Goal: Navigation & Orientation: Find specific page/section

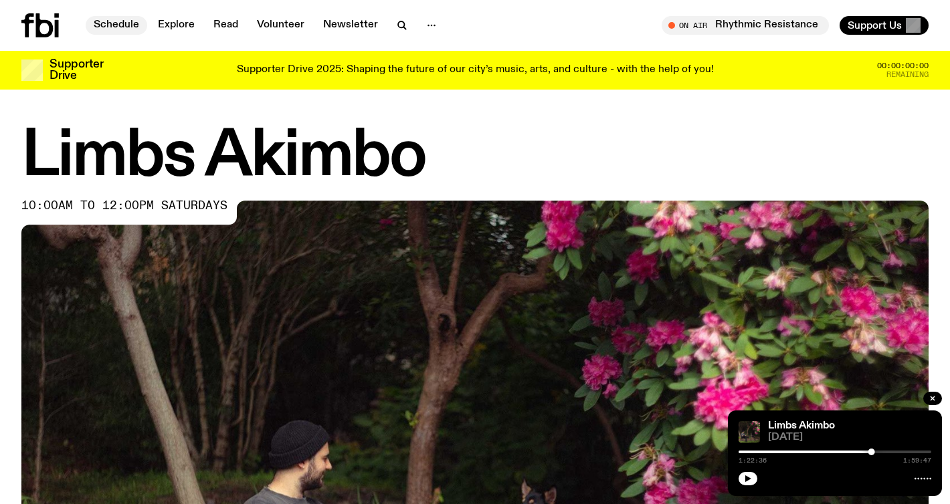
click at [111, 26] on link "Schedule" at bounding box center [117, 25] width 62 height 19
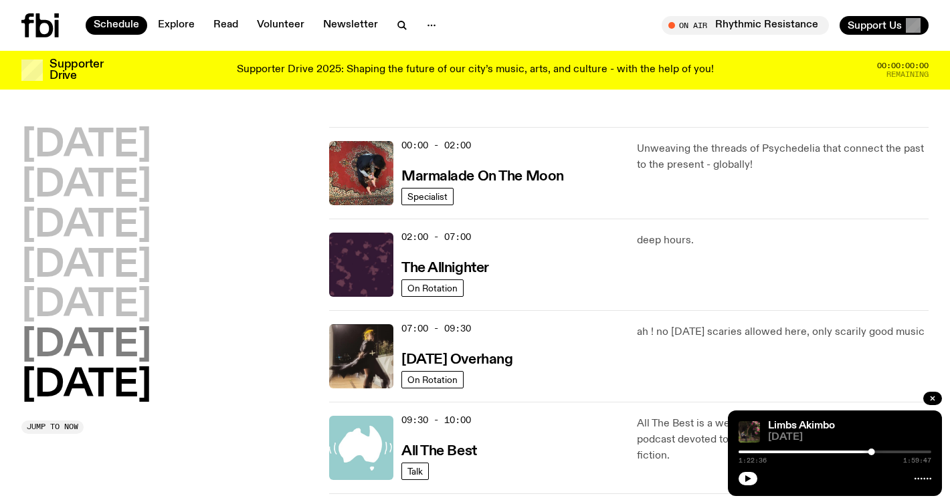
click at [151, 344] on h2 "[DATE]" at bounding box center [86, 345] width 130 height 37
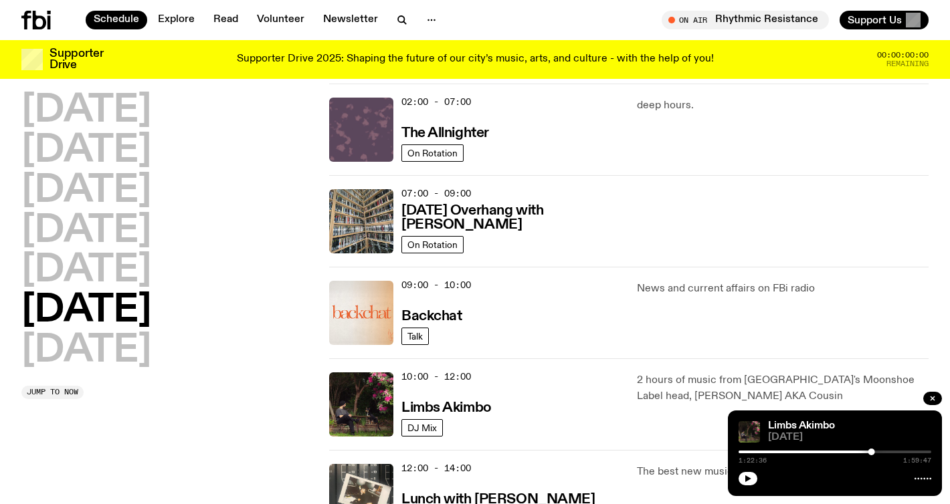
scroll to position [149, 0]
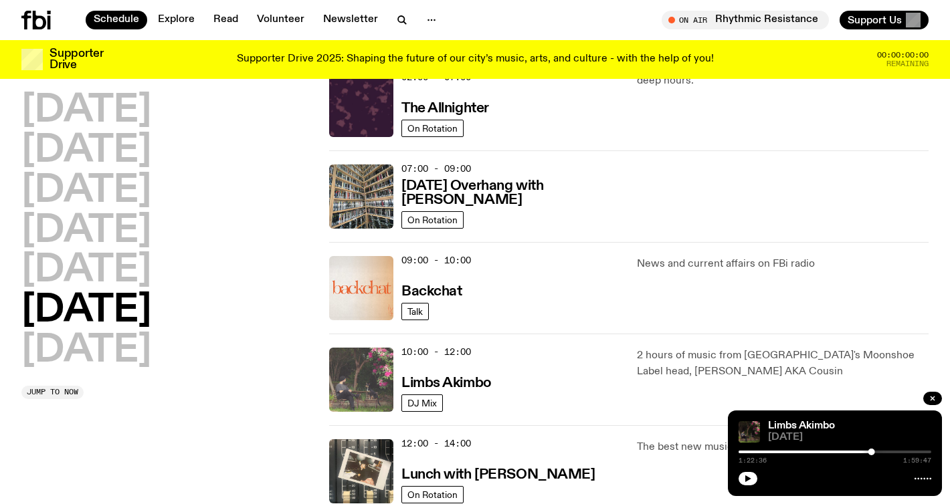
click at [363, 373] on img at bounding box center [361, 380] width 64 height 64
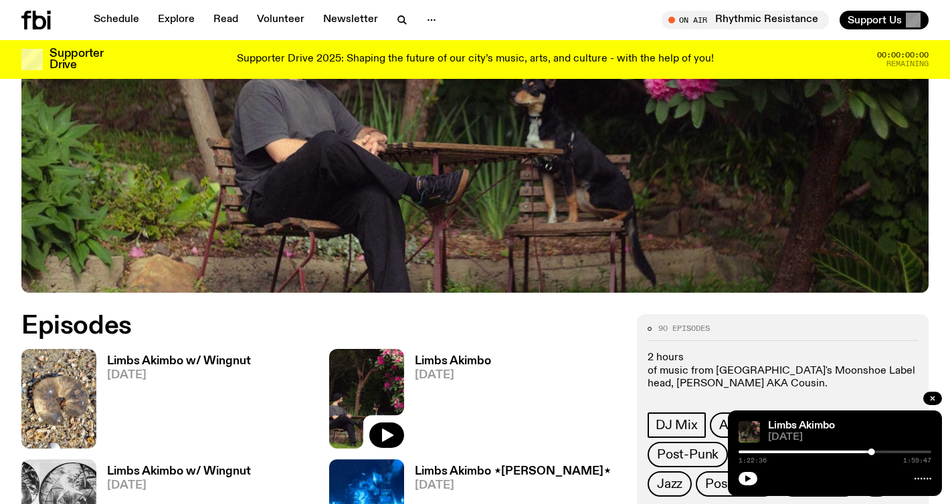
scroll to position [406, 0]
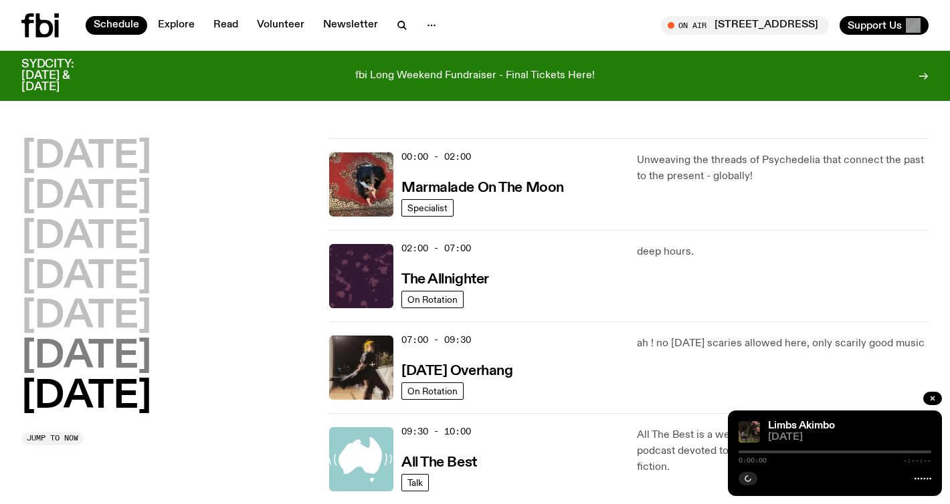
click at [110, 353] on h2 "[DATE]" at bounding box center [86, 356] width 130 height 37
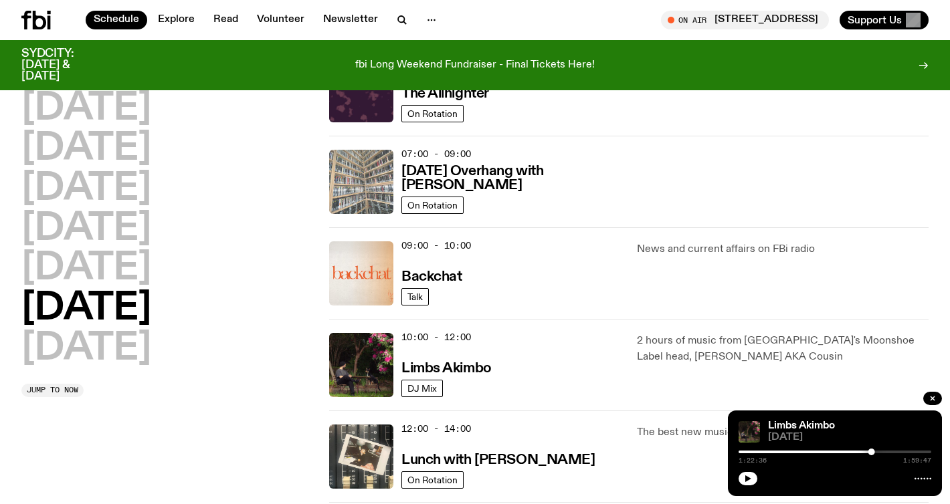
scroll to position [219, 0]
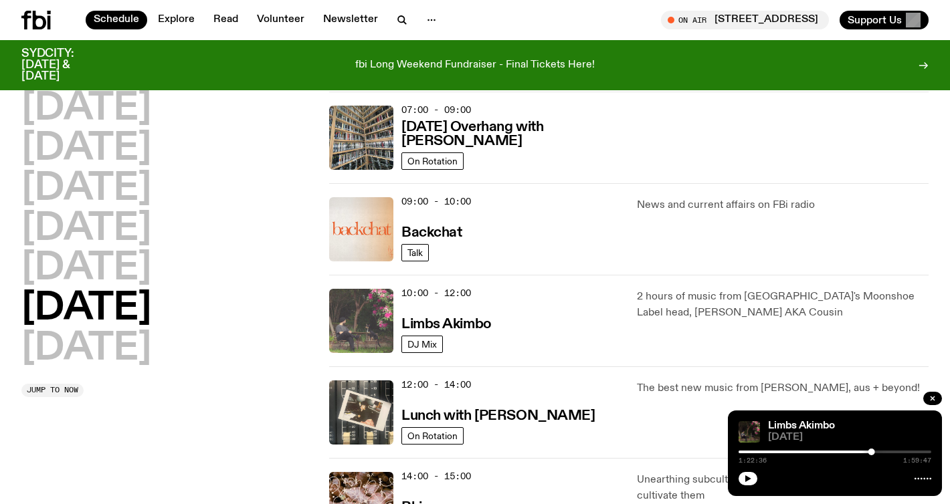
click at [350, 329] on img at bounding box center [361, 321] width 64 height 64
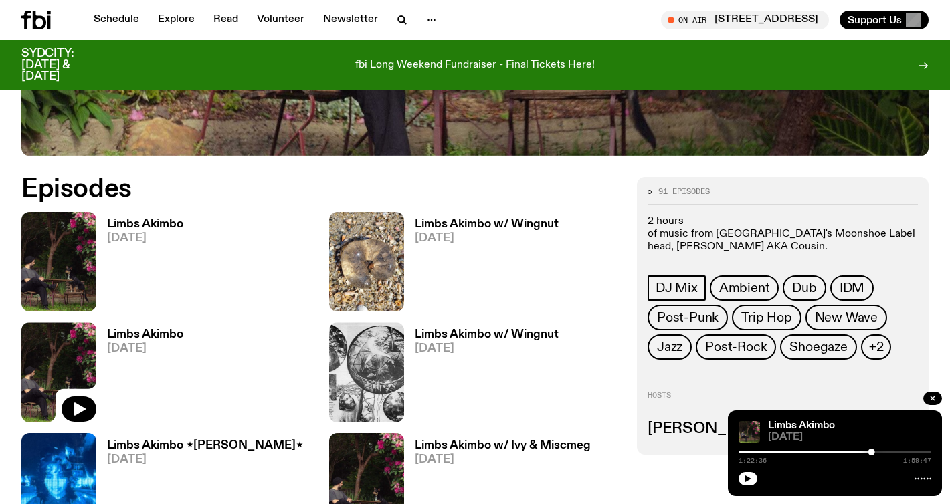
scroll to position [578, 0]
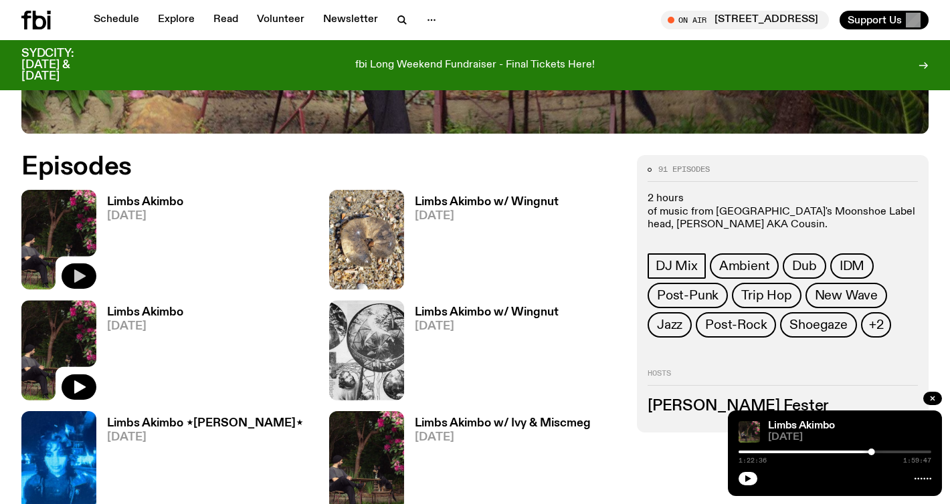
click at [78, 273] on icon "button" at bounding box center [79, 276] width 11 height 13
